Goal: Task Accomplishment & Management: Manage account settings

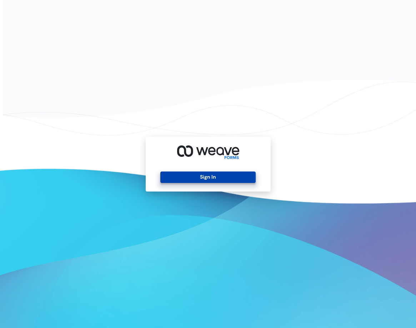
click at [228, 177] on button "Sign In" at bounding box center [207, 176] width 95 height 11
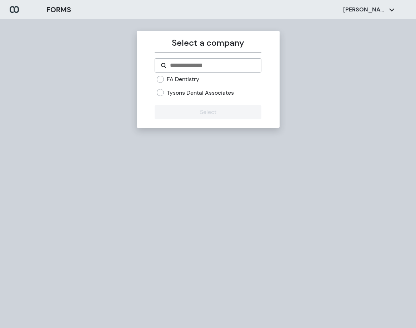
click at [172, 81] on label "FA Dentistry" at bounding box center [183, 79] width 32 height 8
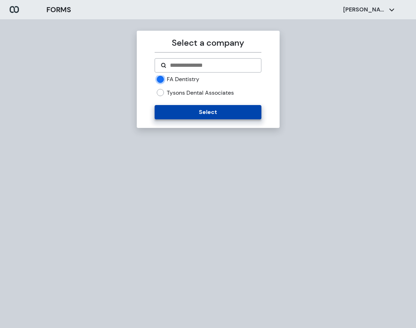
click at [215, 107] on button "Select" at bounding box center [207, 112] width 107 height 14
